Goal: Register for event/course

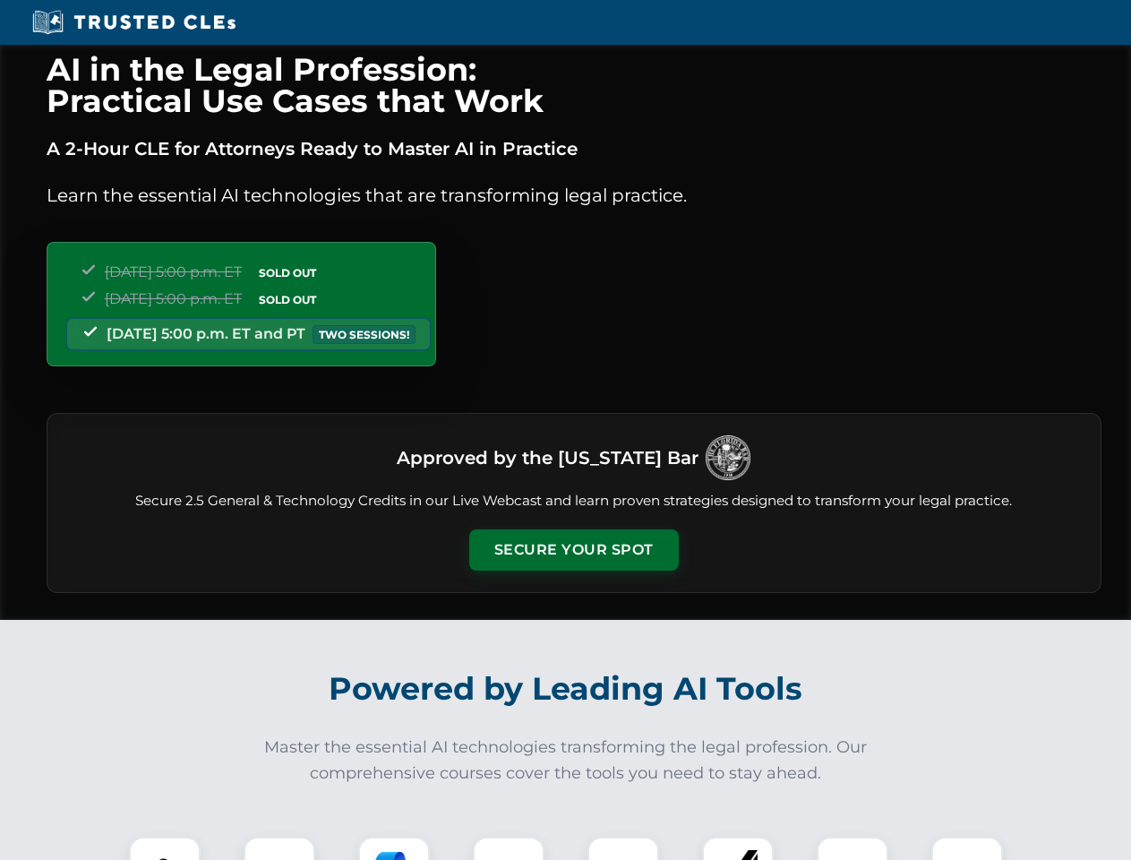
click at [573, 550] on button "Secure Your Spot" at bounding box center [574, 549] width 210 height 41
click at [165, 848] on img at bounding box center [165, 872] width 52 height 52
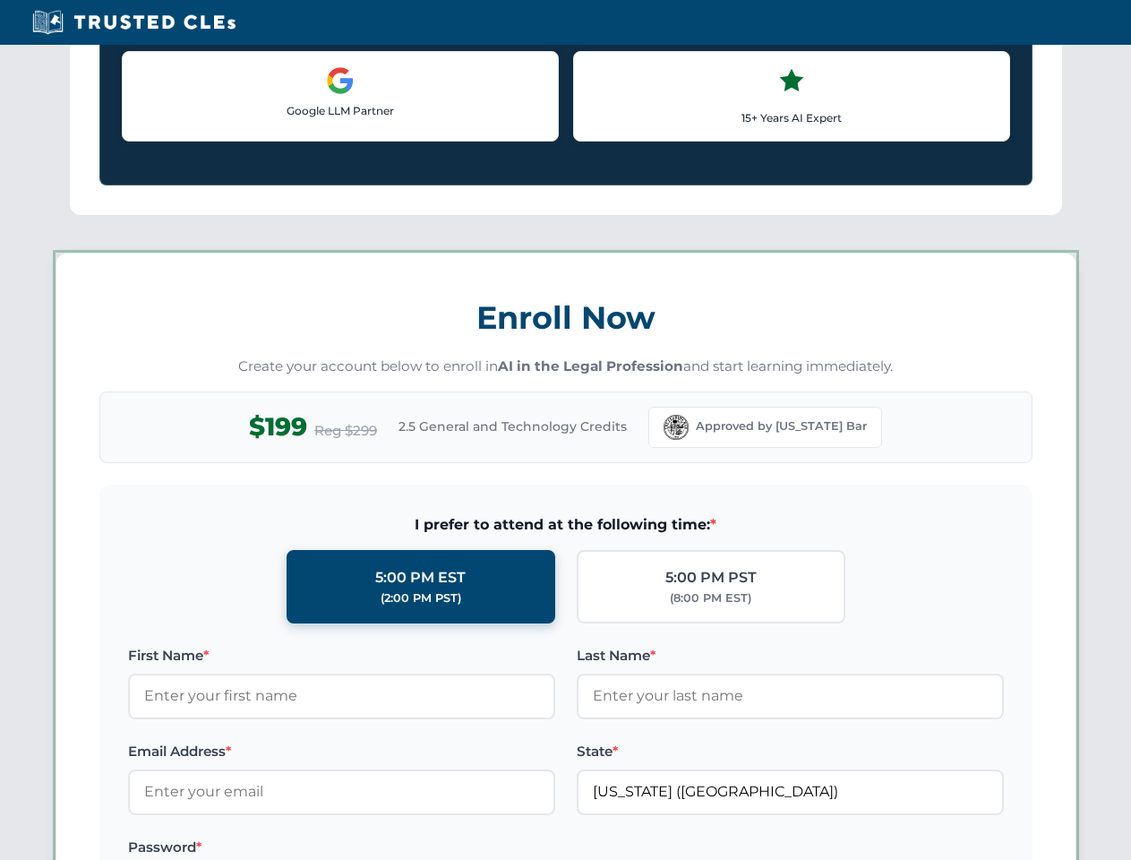
click at [394, 848] on label "Password *" at bounding box center [341, 846] width 427 height 21
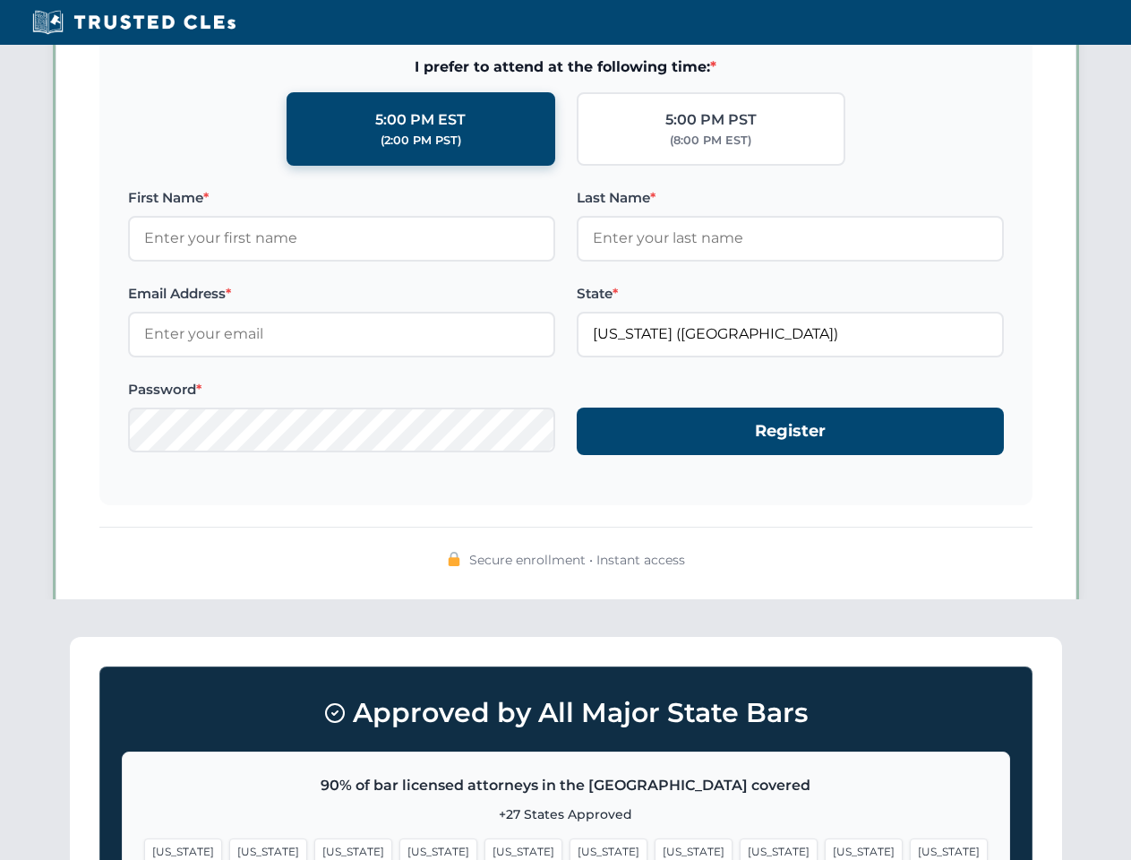
click at [825, 848] on span "[US_STATE]" at bounding box center [864, 851] width 78 height 26
